Goal: Information Seeking & Learning: Learn about a topic

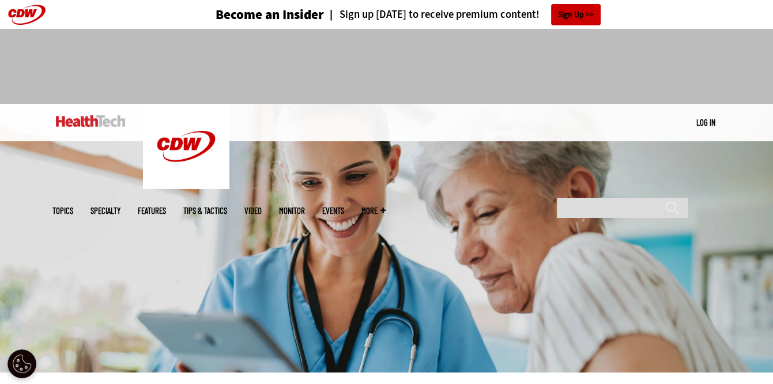
click at [508, 264] on img at bounding box center [386, 238] width 773 height 268
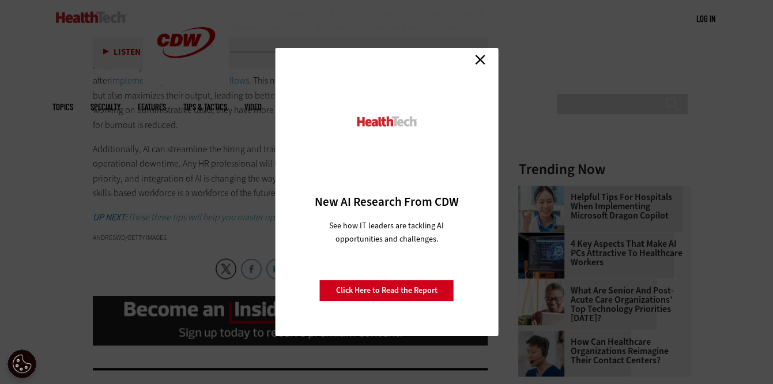
scroll to position [664, 0]
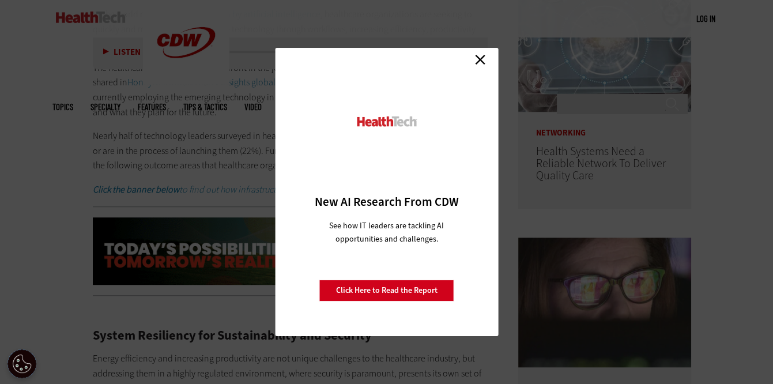
click at [477, 56] on link "Close" at bounding box center [479, 59] width 17 height 17
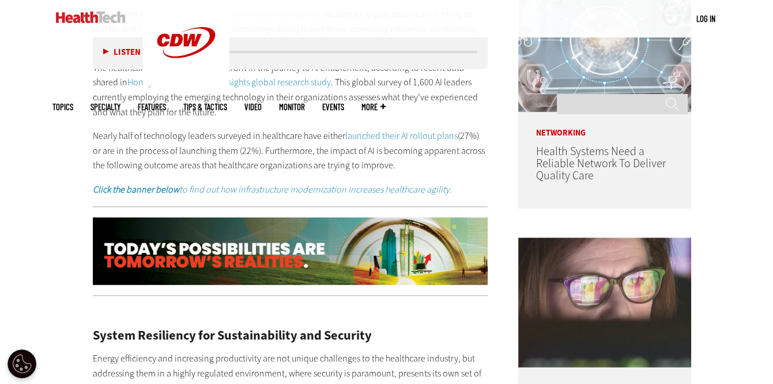
scroll to position [0, 0]
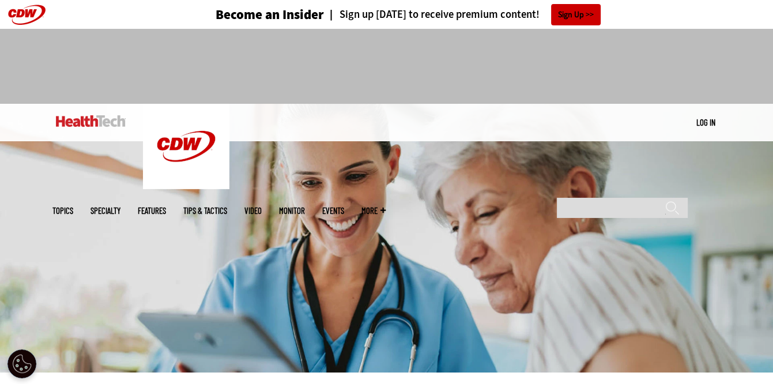
click at [529, 270] on img at bounding box center [386, 238] width 773 height 268
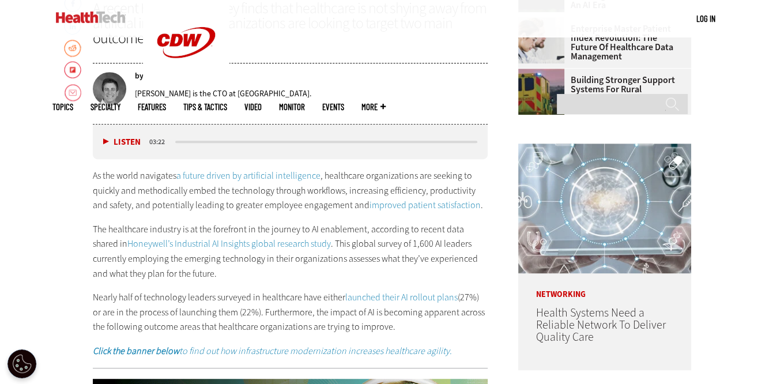
scroll to position [505, 0]
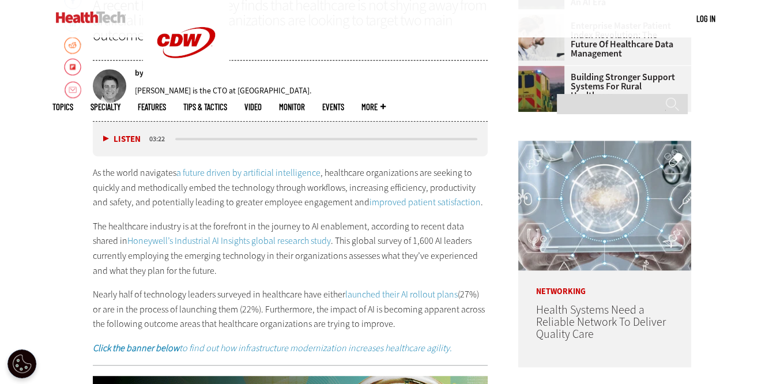
click at [353, 279] on div "As the world navigates a future driven by artificial intelligence , healthcare …" at bounding box center [290, 260] width 395 height 190
click at [339, 348] on em "Click the banner below to find out how infrastructure modernization increases h…" at bounding box center [272, 348] width 359 height 12
click at [433, 296] on link "launched their AI rollout plans" at bounding box center [401, 294] width 112 height 12
click at [240, 243] on link "Honeywell’s Industrial AI Insights global research study" at bounding box center [228, 240] width 203 height 12
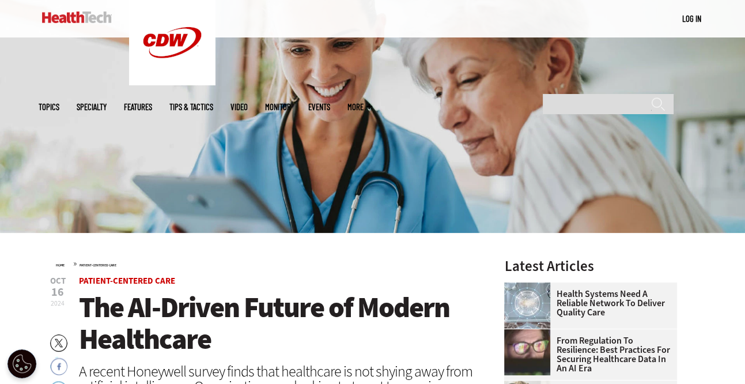
scroll to position [144, 0]
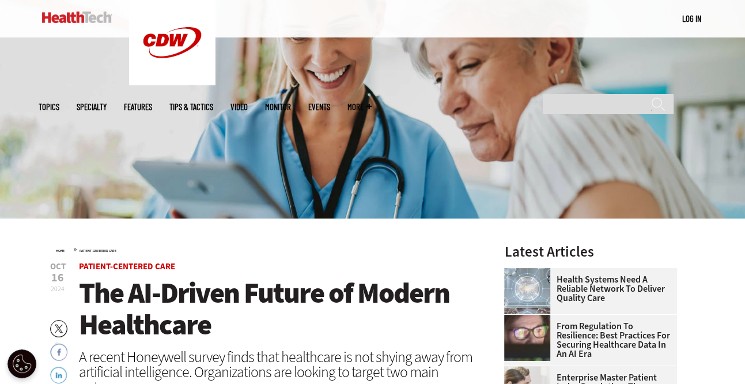
click at [172, 316] on span "The AI-Driven Future of Modern Healthcare" at bounding box center [264, 309] width 370 height 70
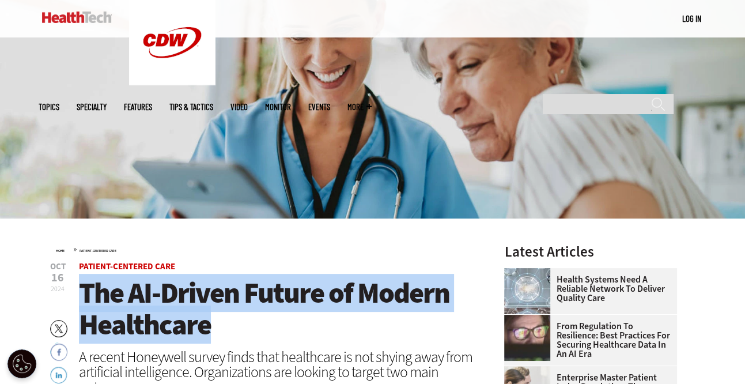
drag, startPoint x: 221, startPoint y: 327, endPoint x: 81, endPoint y: 300, distance: 141.9
click at [81, 300] on h1 "The AI-Driven Future of Modern Healthcare" at bounding box center [276, 308] width 395 height 63
copy span "The AI-Driven Future of Modern Healthcare"
click at [251, 328] on h1 "The AI-Driven Future of Modern Healthcare" at bounding box center [276, 308] width 395 height 63
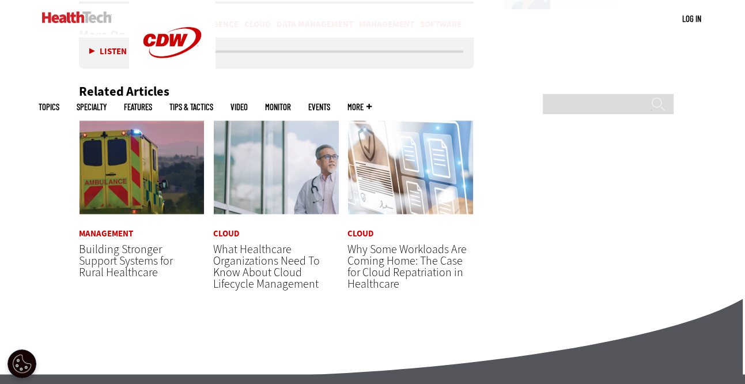
scroll to position [1830, 0]
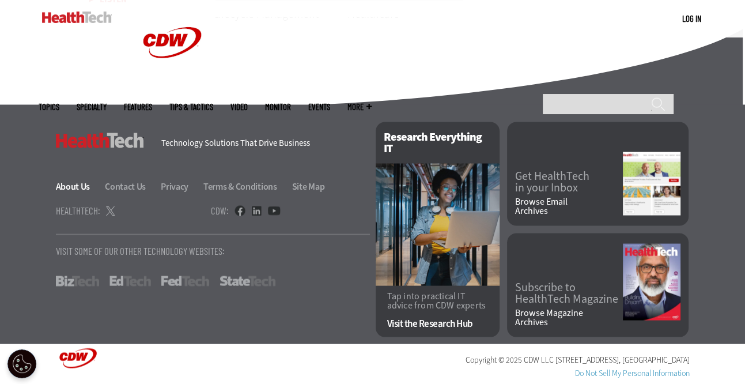
click at [80, 185] on link "About Us" at bounding box center [80, 186] width 48 height 12
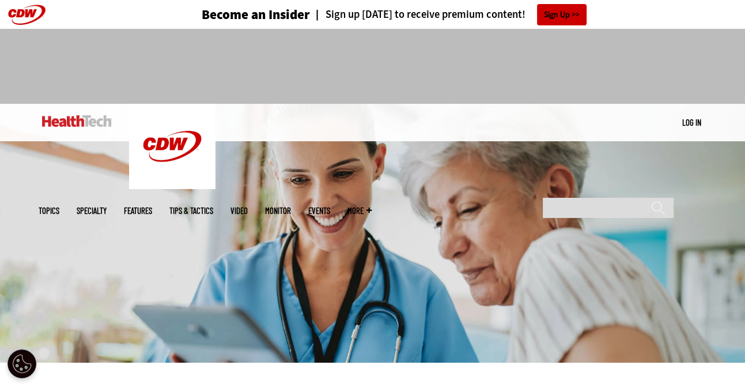
click at [484, 333] on img at bounding box center [372, 233] width 745 height 259
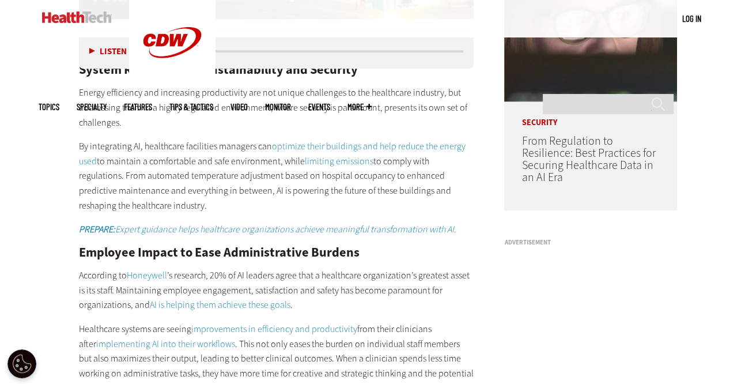
scroll to position [922, 0]
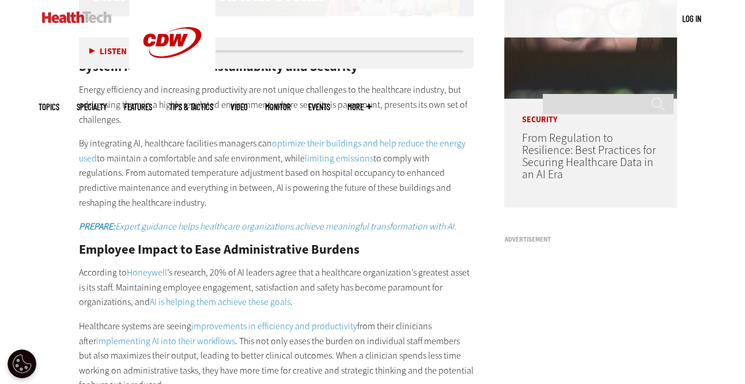
click at [147, 274] on link "Honeywell" at bounding box center [147, 272] width 40 height 12
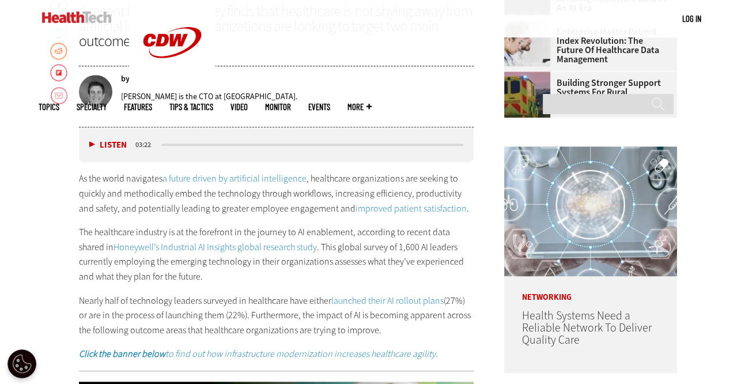
scroll to position [487, 0]
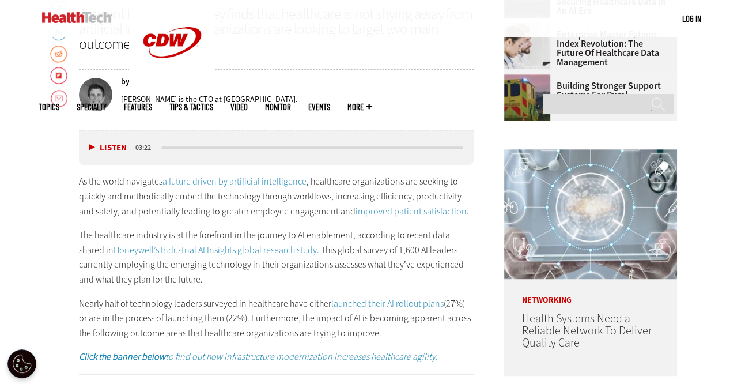
click at [206, 252] on link "Honeywell’s Industrial AI Insights global research study" at bounding box center [214, 250] width 203 height 12
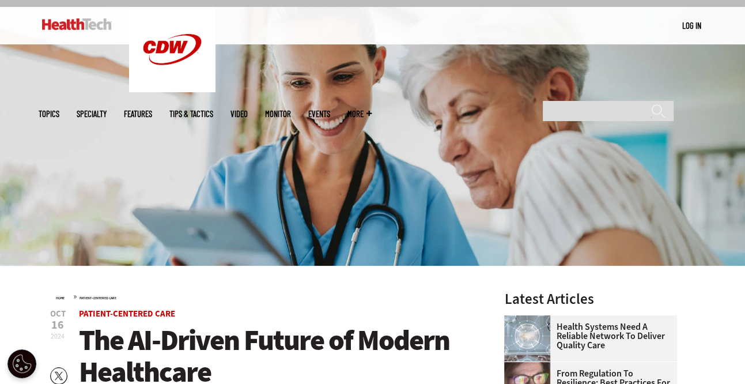
scroll to position [71, 0]
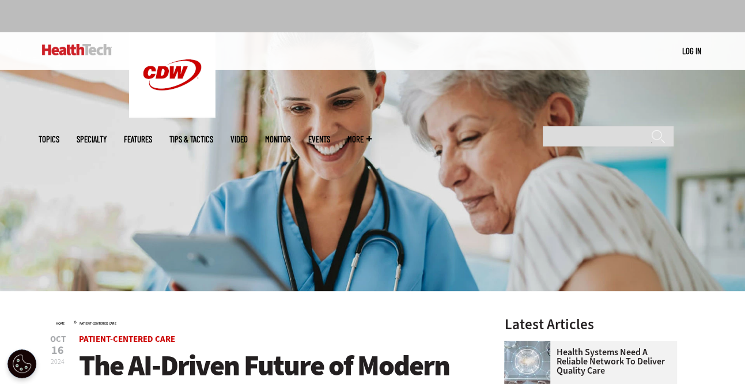
click at [474, 289] on img at bounding box center [372, 161] width 745 height 259
